Goal: Task Accomplishment & Management: Manage account settings

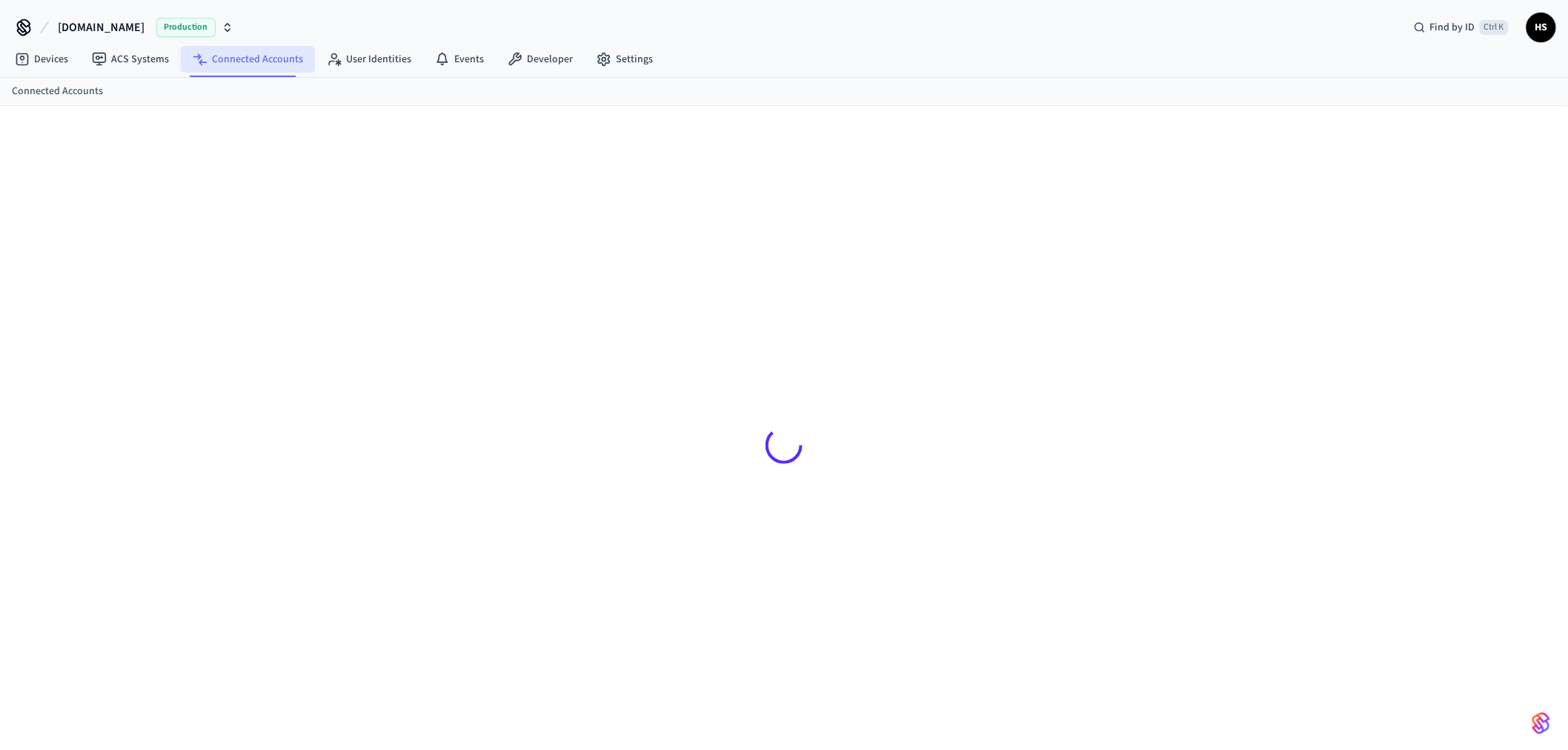
click at [242, 56] on link "Connected Accounts" at bounding box center [248, 60] width 134 height 26
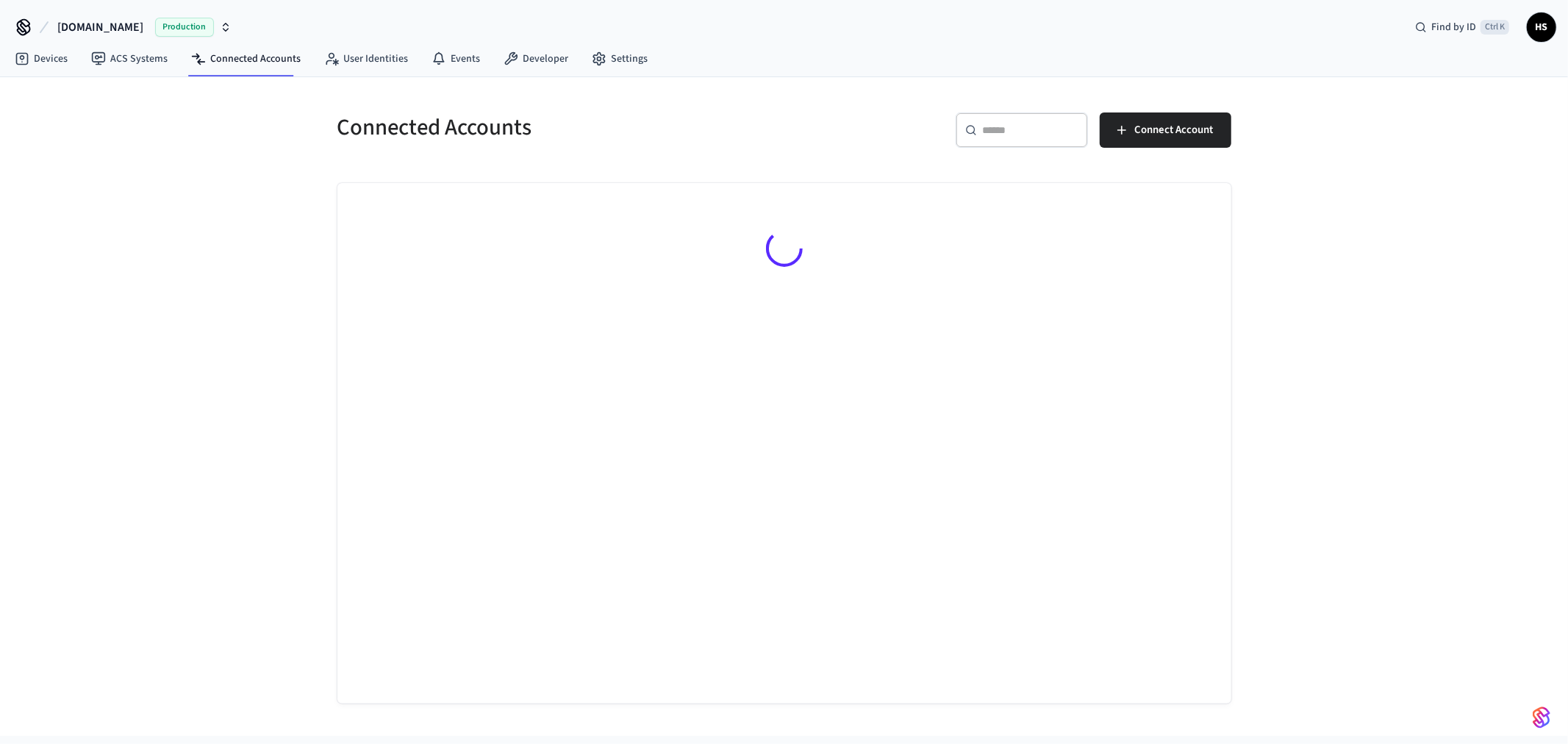
click at [1029, 134] on input "text" at bounding box center [1031, 130] width 96 height 15
paste input "**********"
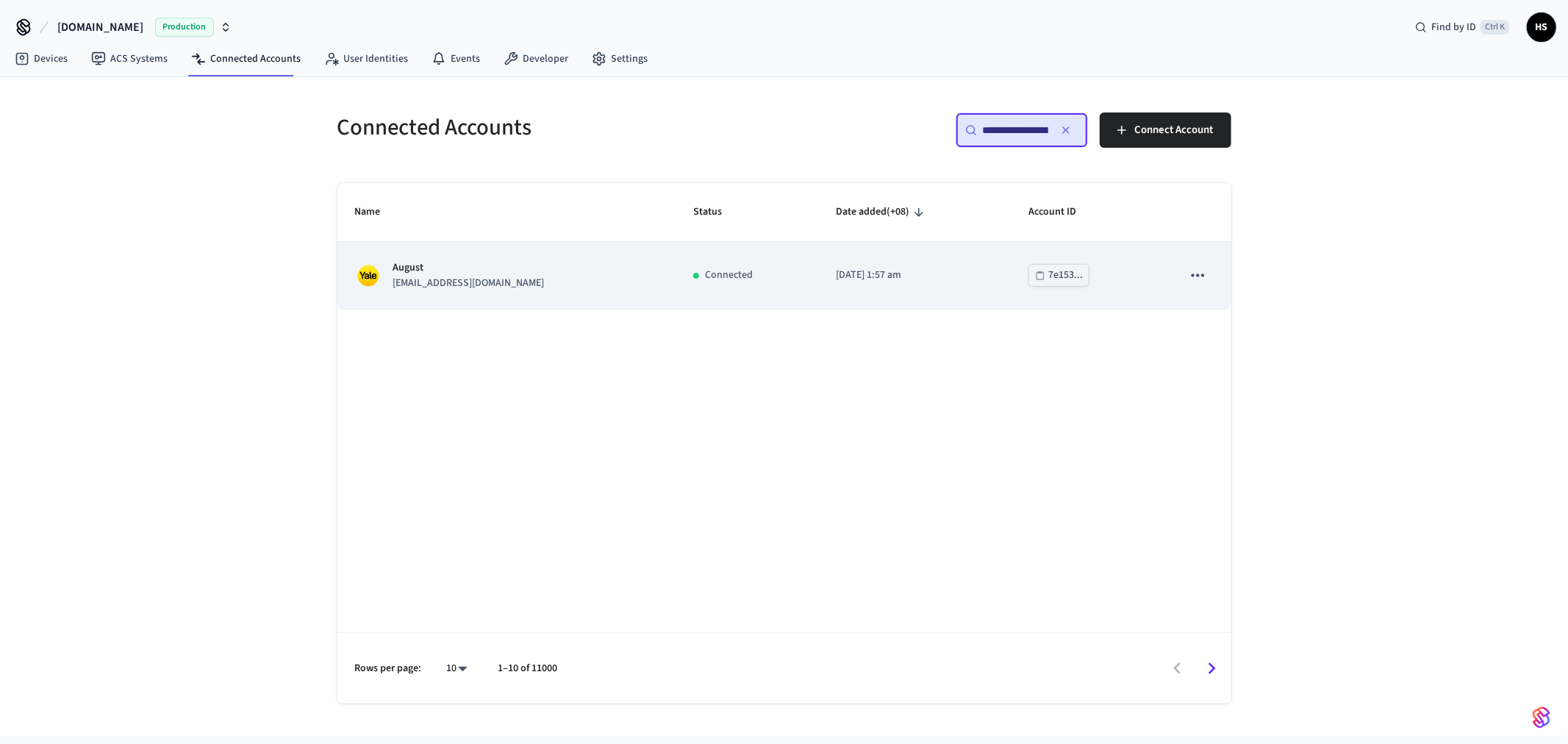
type input "**********"
click at [545, 269] on p "August" at bounding box center [468, 267] width 151 height 15
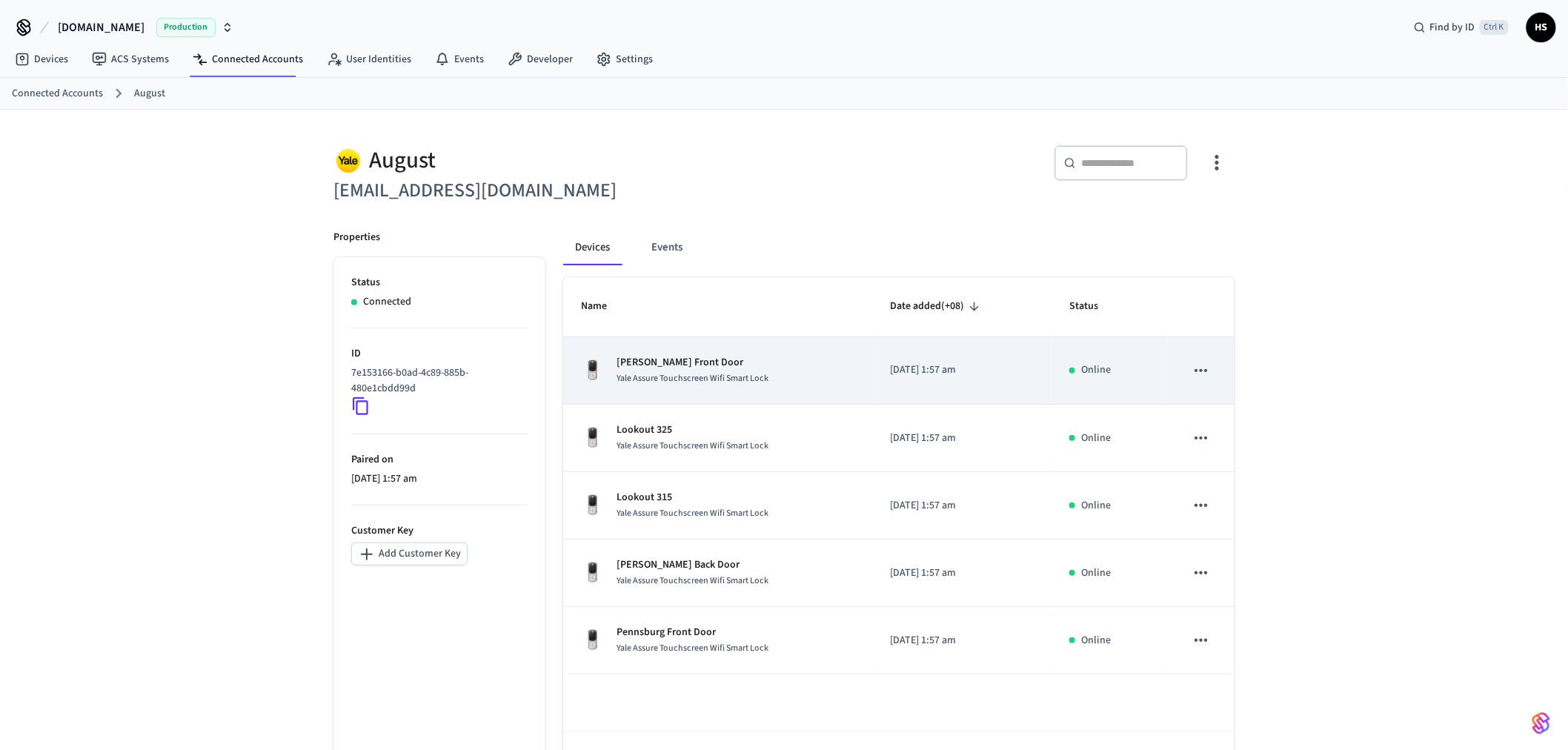
click at [685, 372] on div "Yale Assure Touchscreen Wifi Smart Lock" at bounding box center [692, 378] width 152 height 15
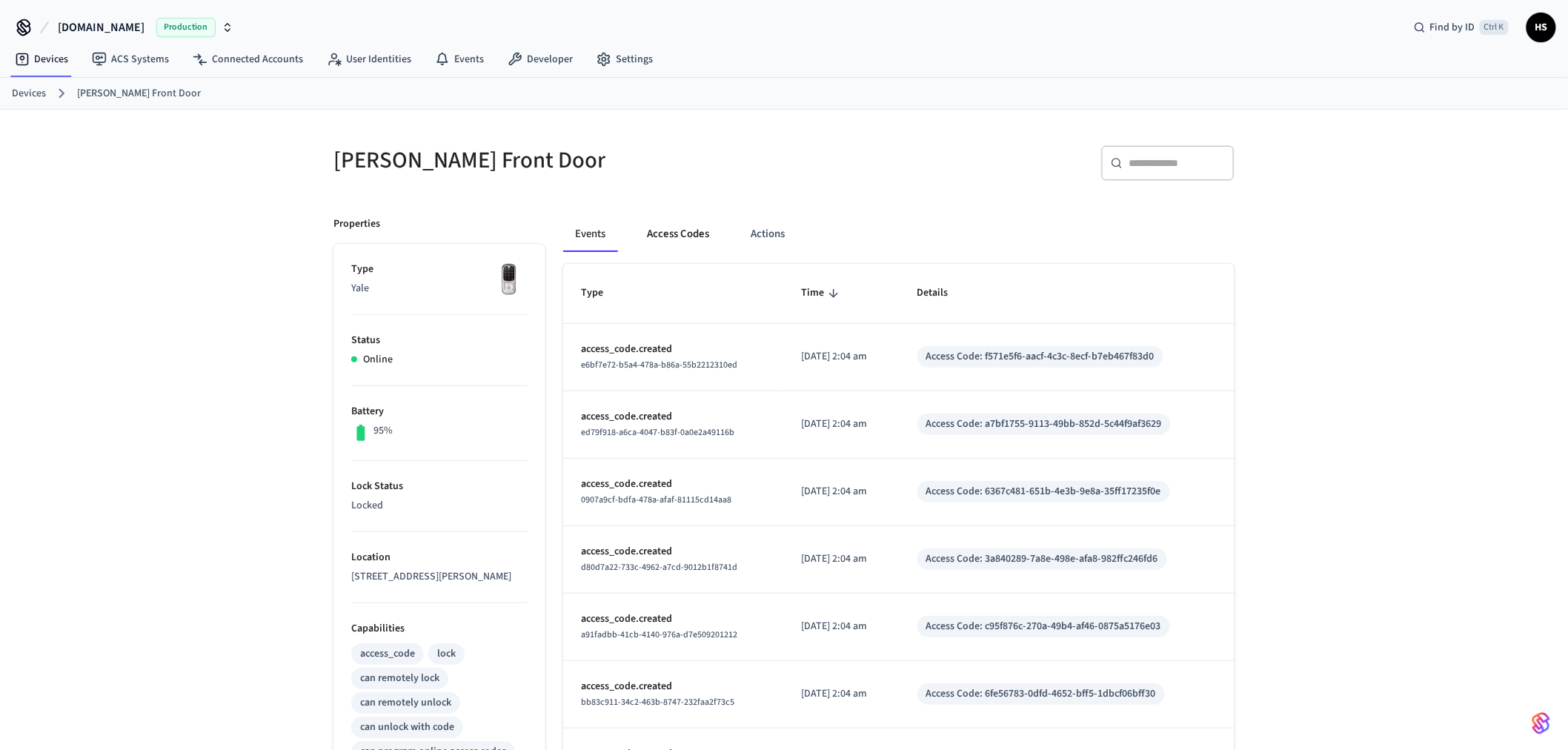
click at [680, 224] on button "Access Codes" at bounding box center [678, 235] width 86 height 36
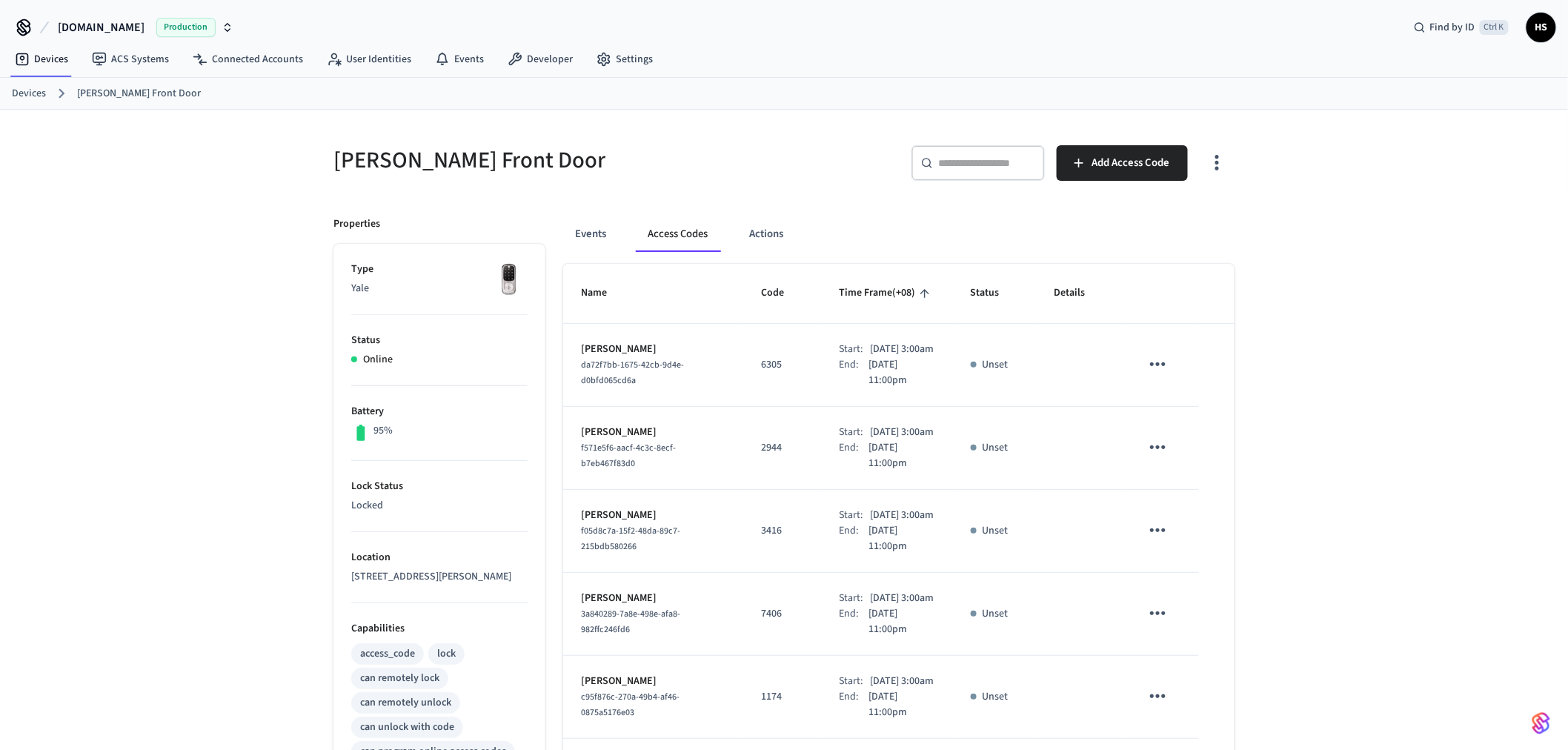
click at [1213, 166] on icon "button" at bounding box center [1217, 163] width 23 height 23
click at [1129, 218] on li "Show unmanaged access codes on device" at bounding box center [1122, 224] width 208 height 40
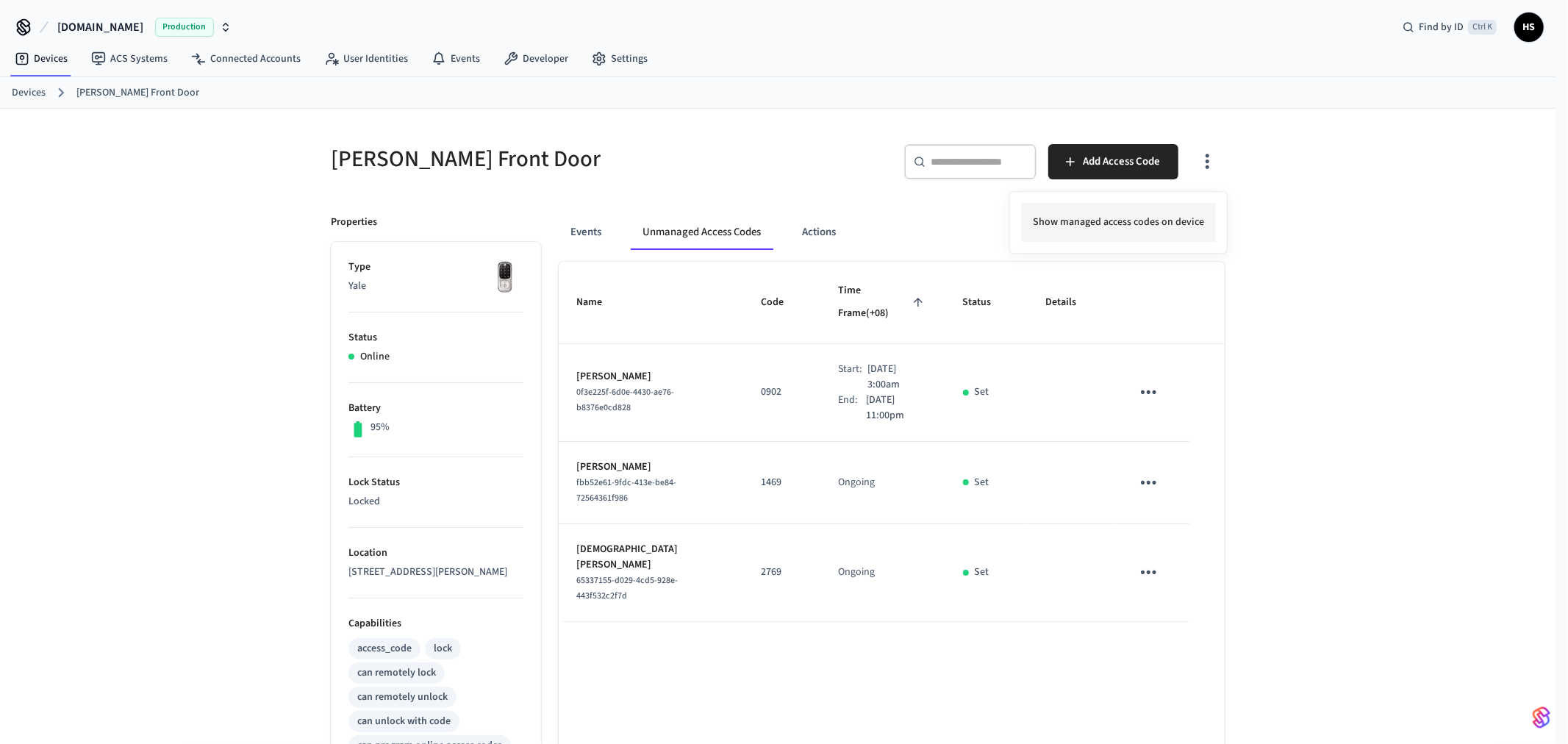
click at [1169, 222] on li "Show managed access codes on device" at bounding box center [1119, 222] width 195 height 39
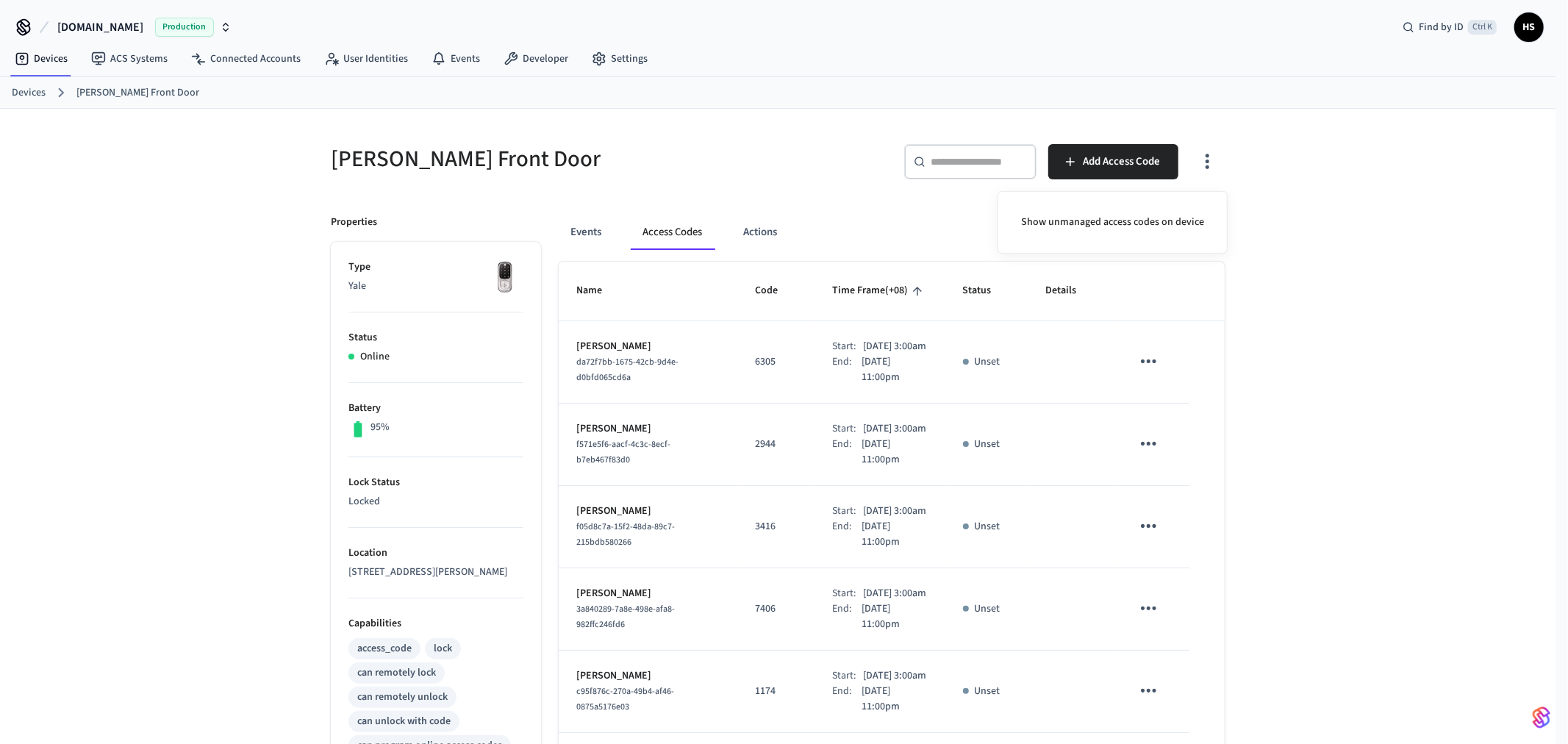
click at [746, 421] on div at bounding box center [784, 372] width 1568 height 744
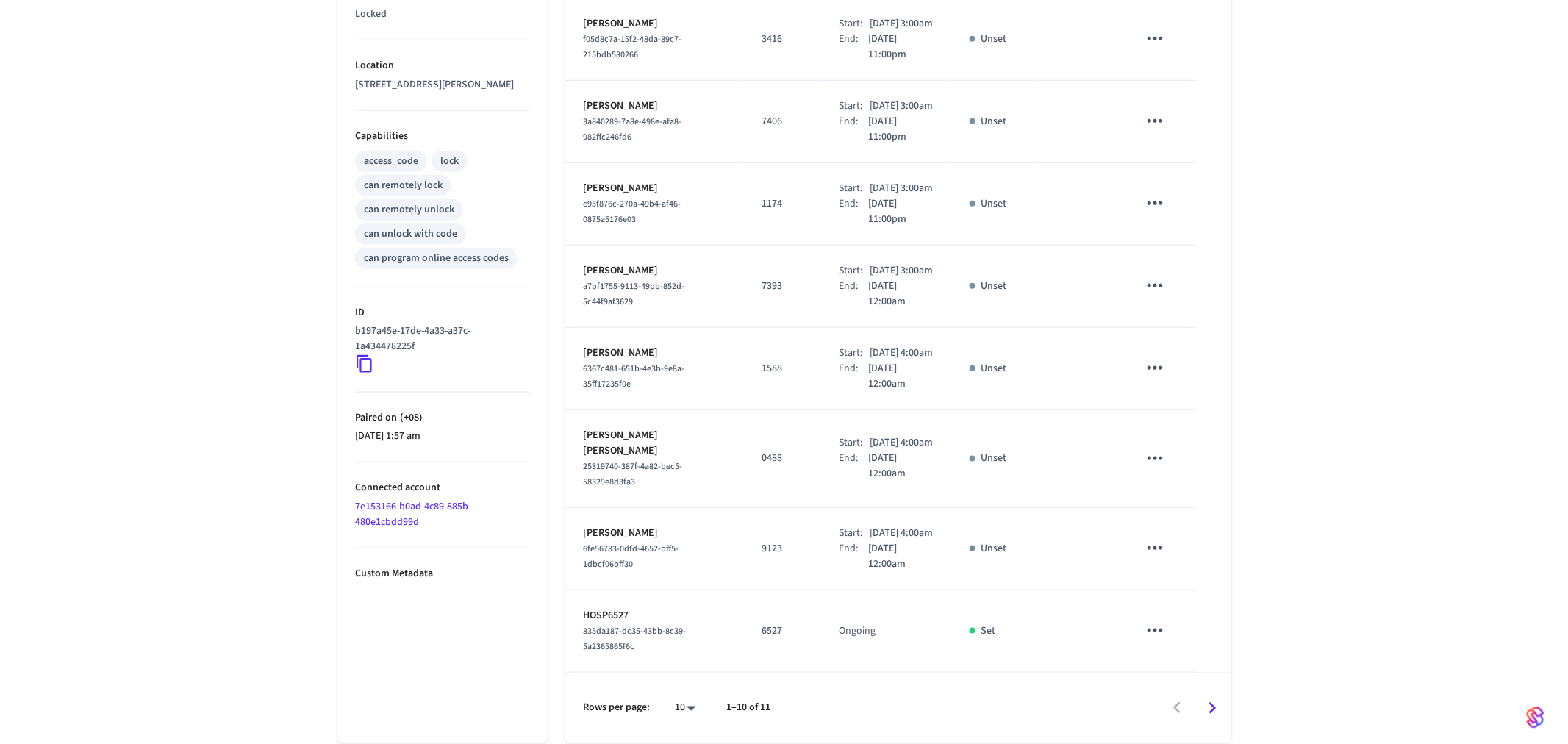
scroll to position [612, 0]
click at [675, 713] on body "[DOMAIN_NAME] Production Find by ID Ctrl K HS Devices ACS Systems Connected Acc…" at bounding box center [784, 128] width 1568 height 1231
click at [675, 713] on li "All" at bounding box center [674, 701] width 39 height 39
type input "**"
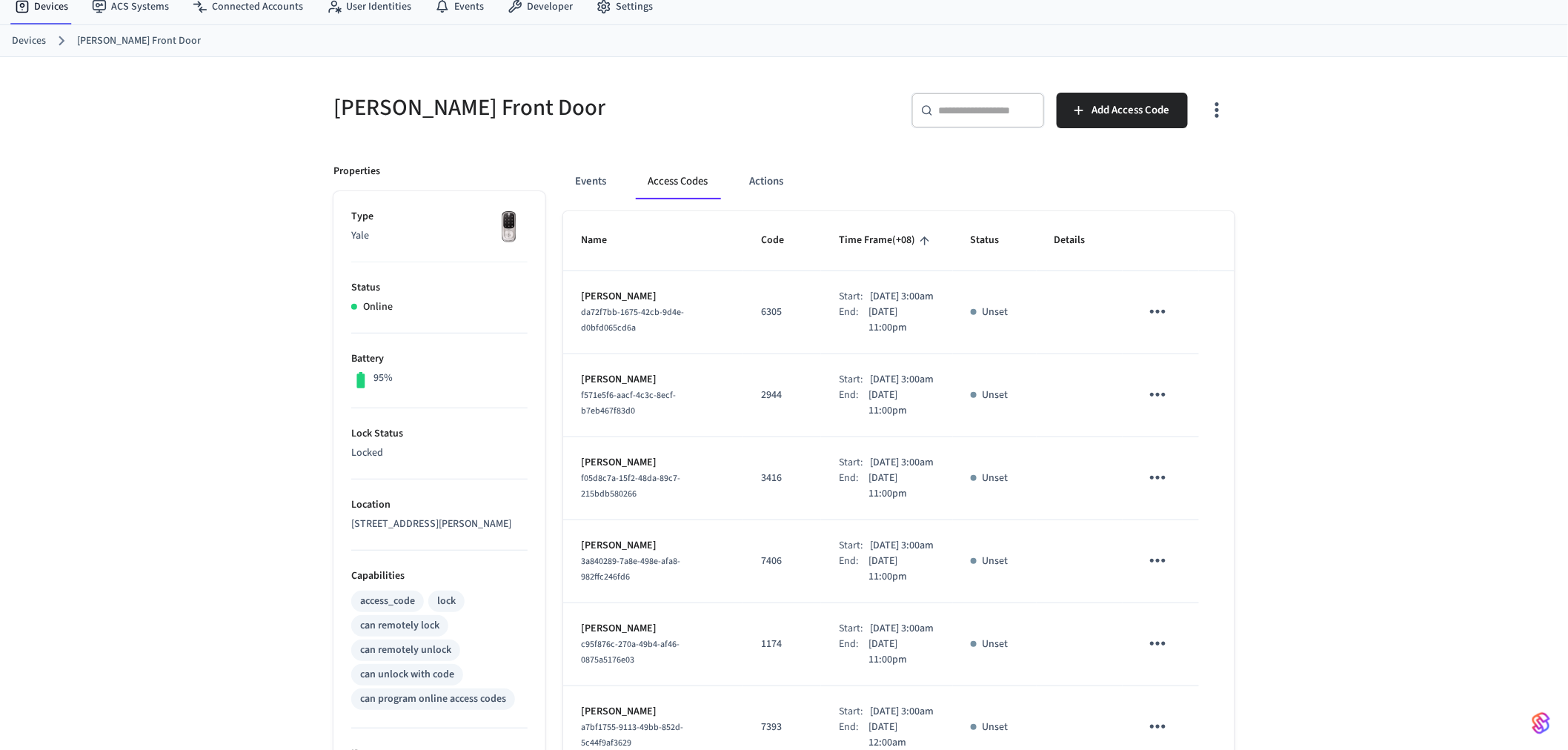
scroll to position [41, 0]
